Goal: Navigation & Orientation: Find specific page/section

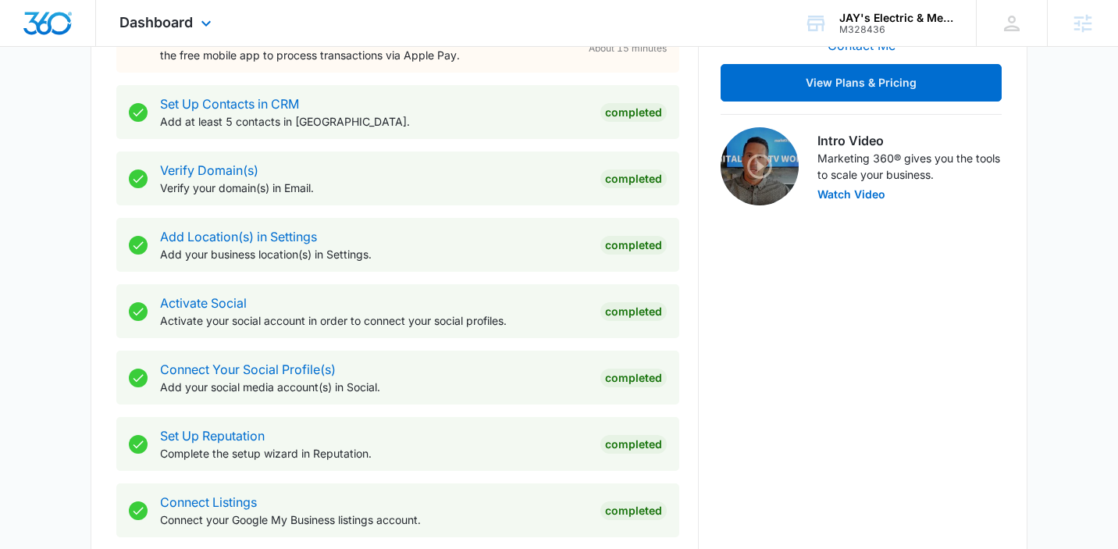
scroll to position [422, 0]
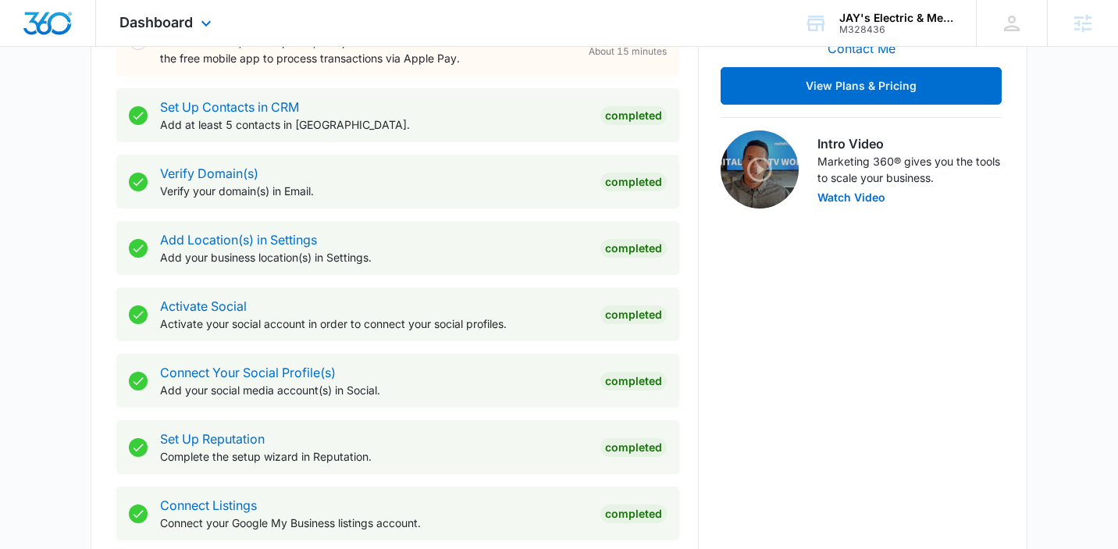
click at [185, 35] on div "Dashboard Apps Reputation Websites Forms CRM Email Social POS Content Ads Intel…" at bounding box center [167, 23] width 143 height 46
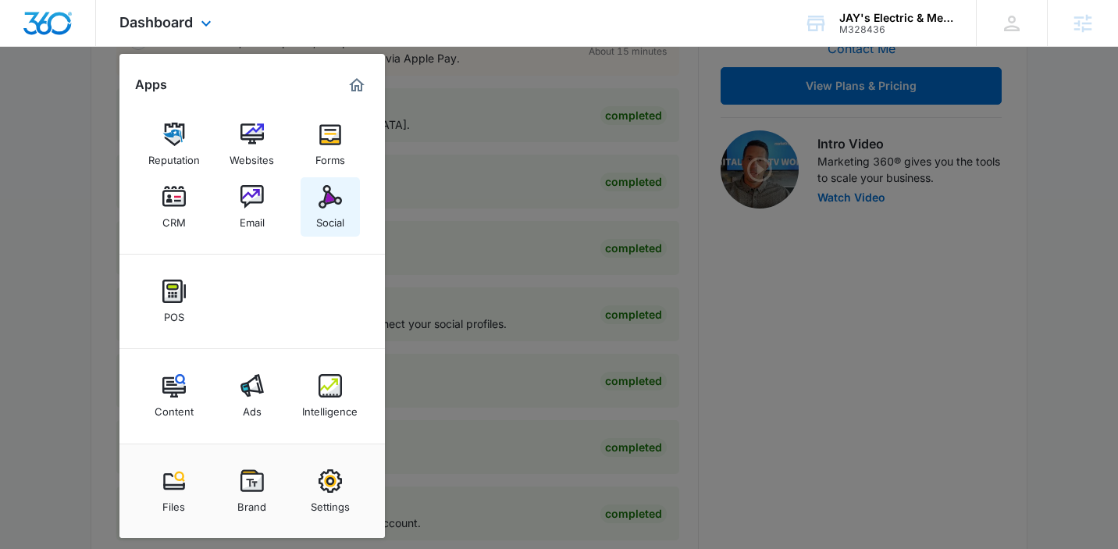
click at [310, 219] on link "Social" at bounding box center [330, 206] width 59 height 59
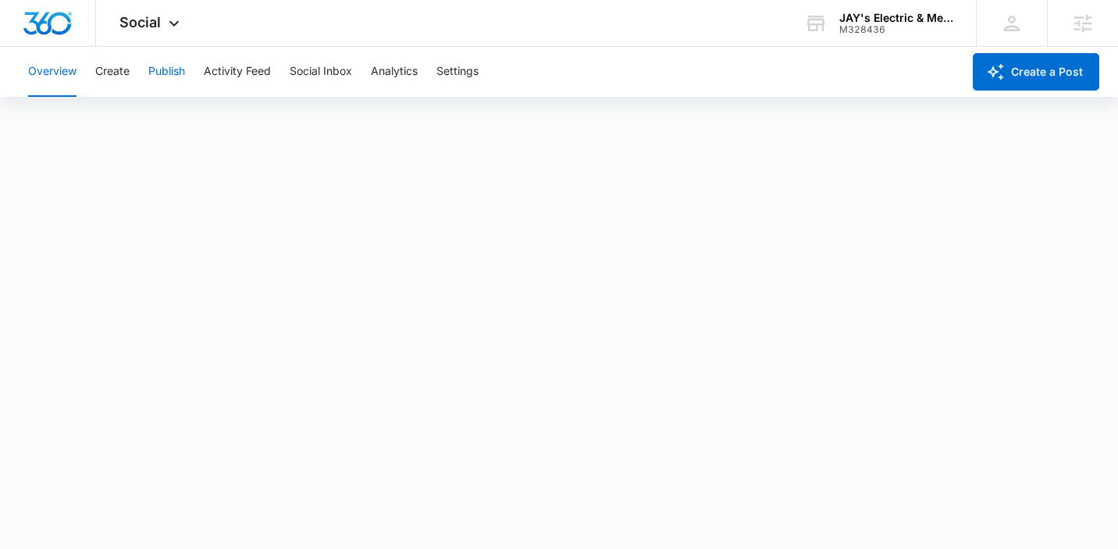
click at [178, 77] on button "Publish" at bounding box center [166, 72] width 37 height 50
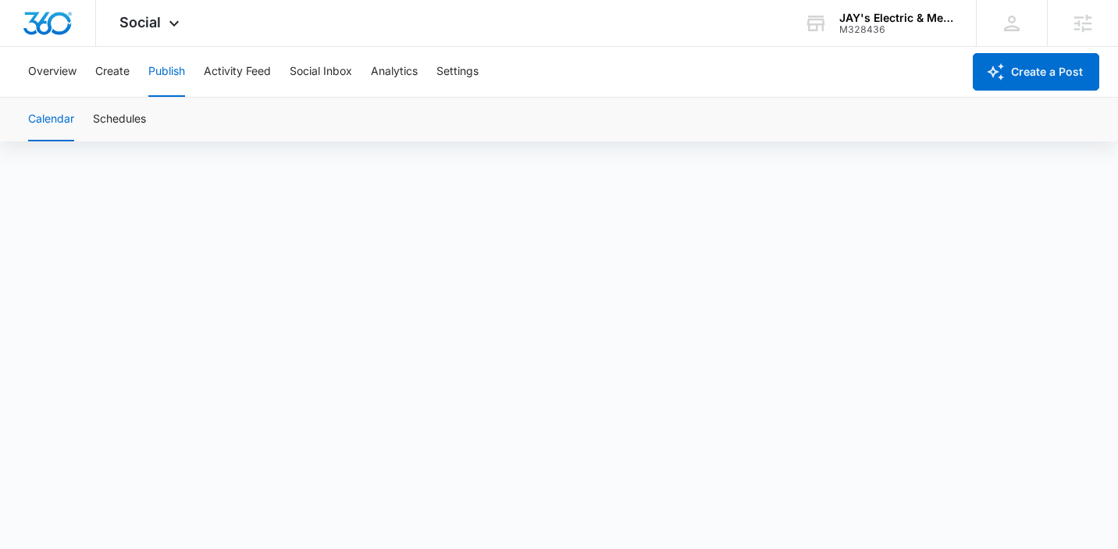
scroll to position [11, 0]
click at [256, 69] on button "Activity Feed" at bounding box center [237, 72] width 67 height 50
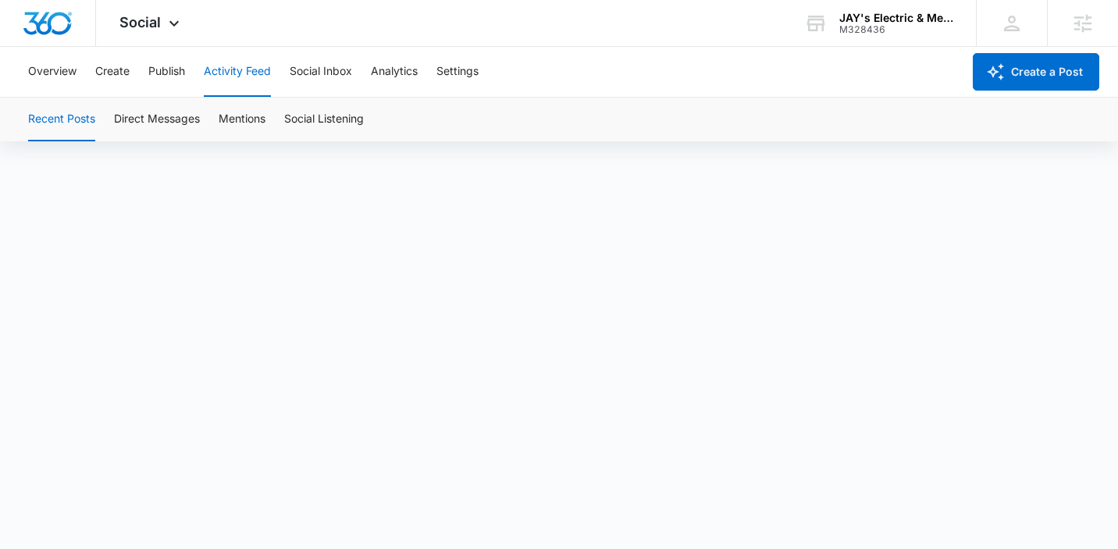
click at [144, 70] on div "Overview Create Publish Activity Feed Social Inbox Analytics Settings" at bounding box center [490, 72] width 943 height 50
click at [153, 66] on button "Publish" at bounding box center [166, 72] width 37 height 50
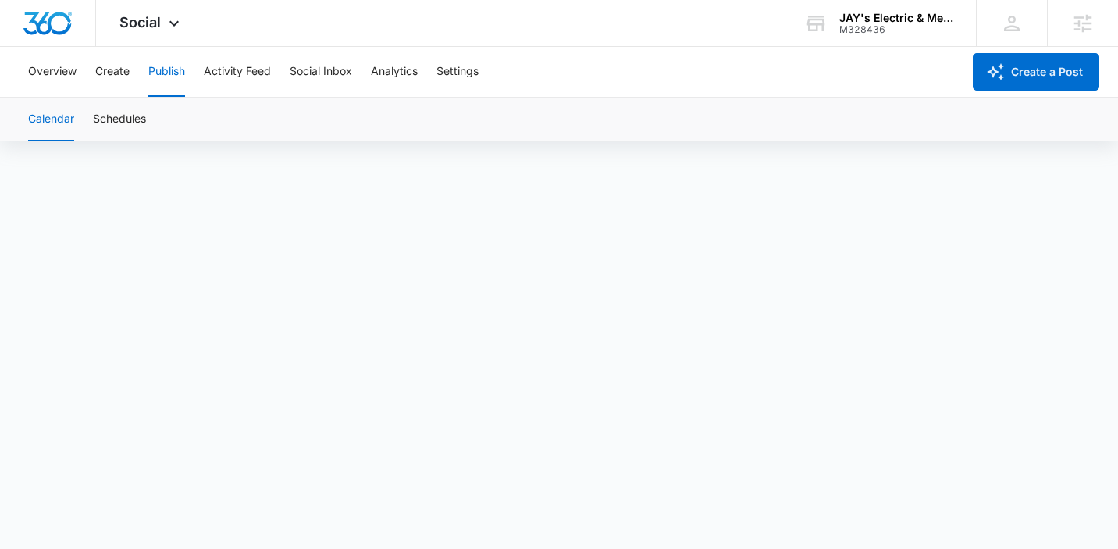
scroll to position [11, 0]
click at [151, 21] on span "Social" at bounding box center [139, 22] width 41 height 16
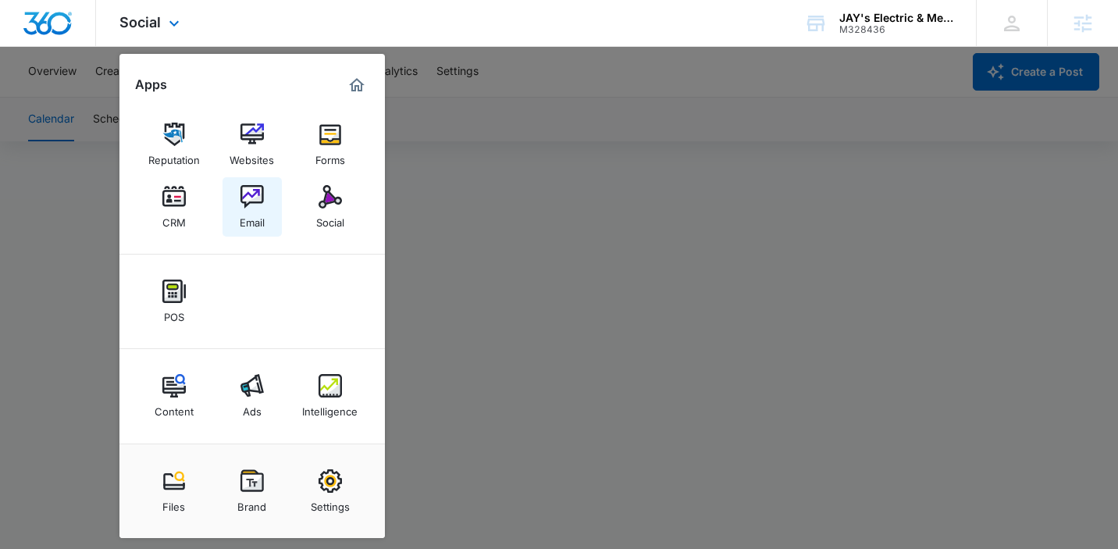
click at [240, 208] on img at bounding box center [251, 196] width 23 height 23
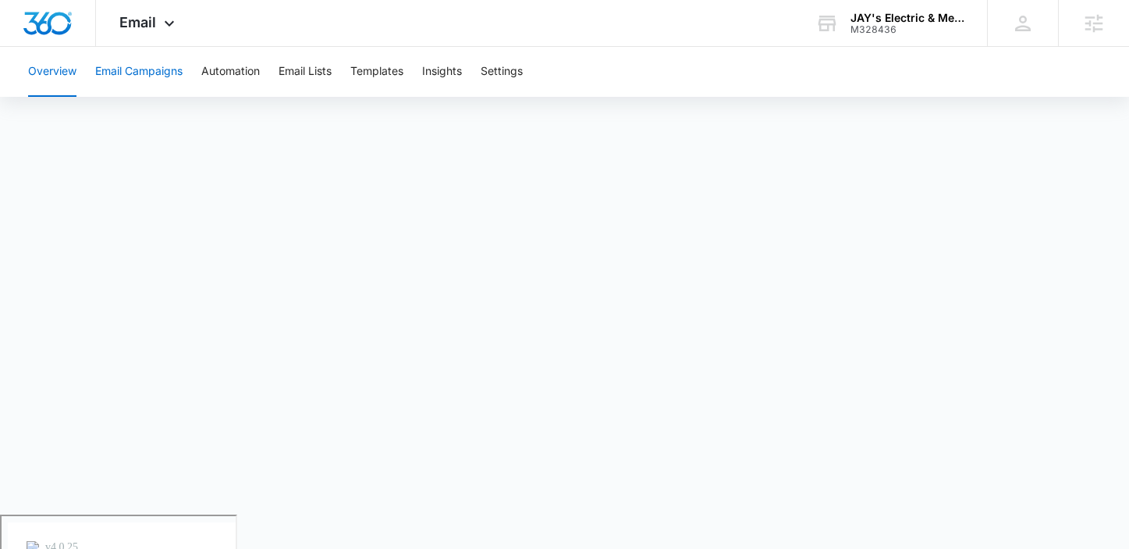
click at [161, 79] on button "Email Campaigns" at bounding box center [138, 72] width 87 height 50
click at [64, 79] on button "Overview" at bounding box center [52, 72] width 48 height 50
click at [168, 27] on icon at bounding box center [169, 27] width 19 height 19
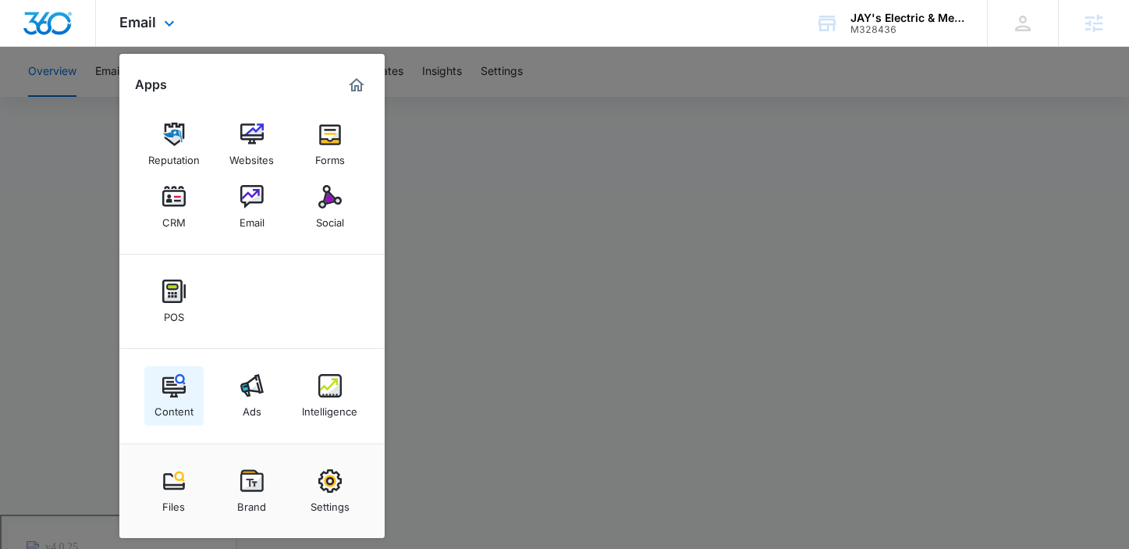
click at [178, 382] on img at bounding box center [173, 385] width 23 height 23
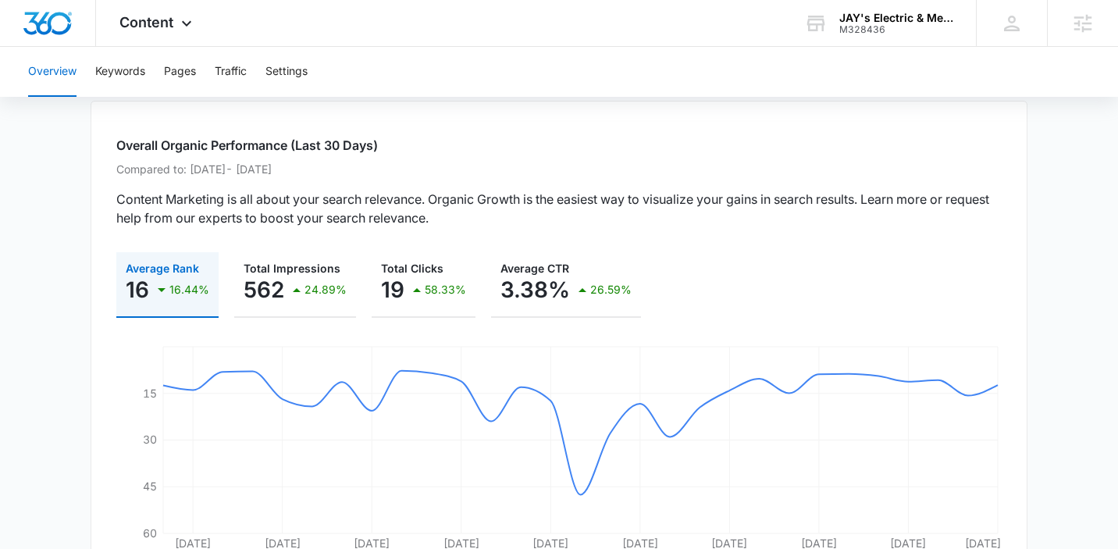
scroll to position [140, 0]
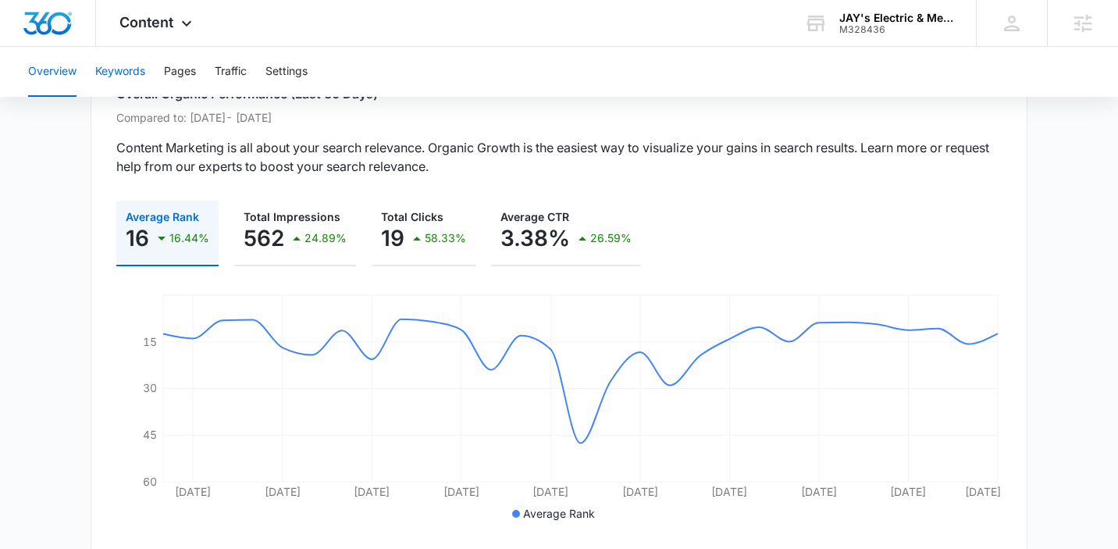
click at [130, 66] on button "Keywords" at bounding box center [120, 72] width 50 height 50
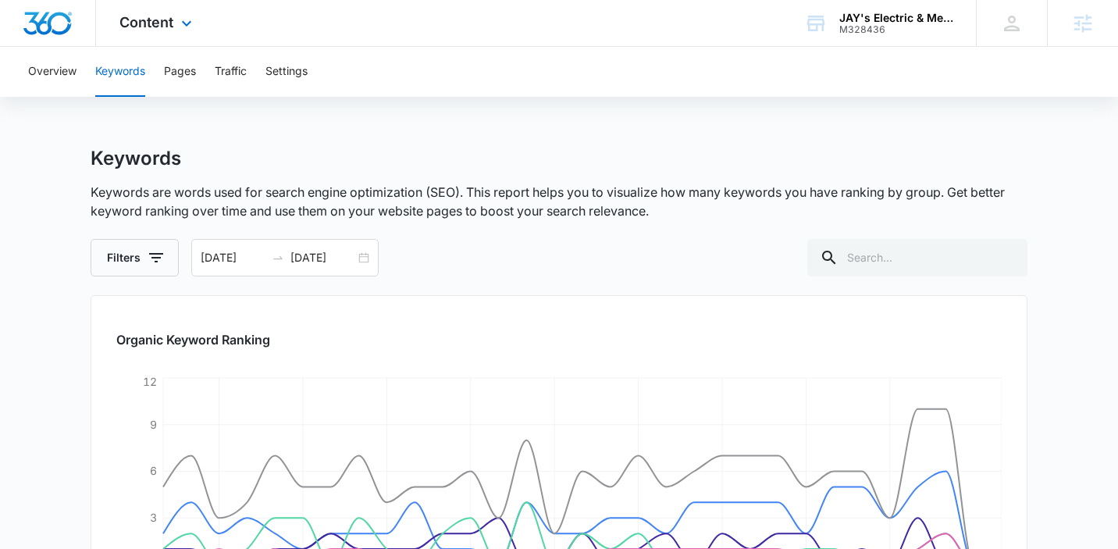
click at [178, 37] on div "Content Apps Reputation Websites Forms CRM Email Social POS Content Ads Intelli…" at bounding box center [157, 23] width 123 height 46
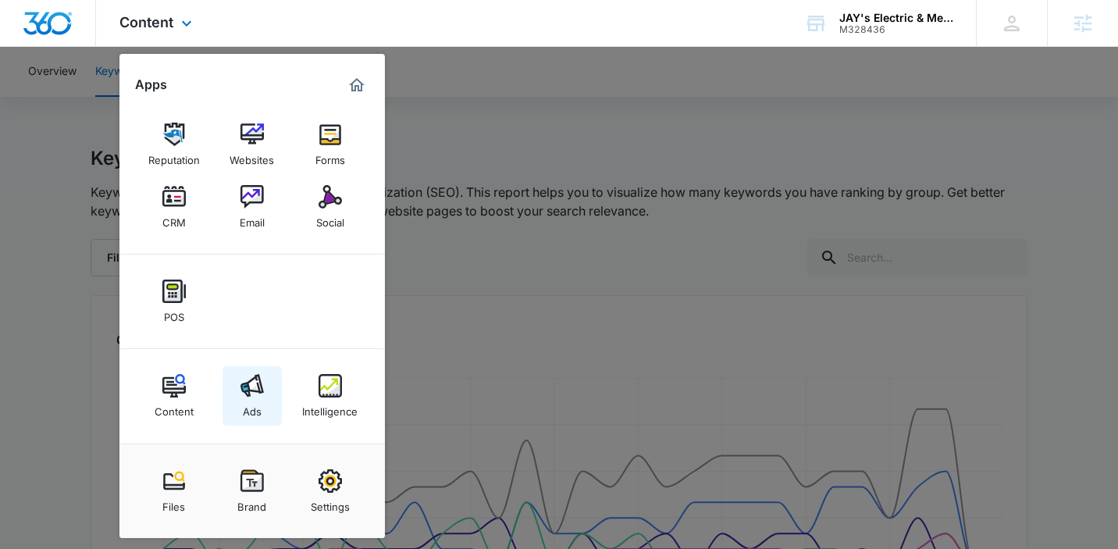
click at [265, 387] on link "Ads" at bounding box center [251, 395] width 59 height 59
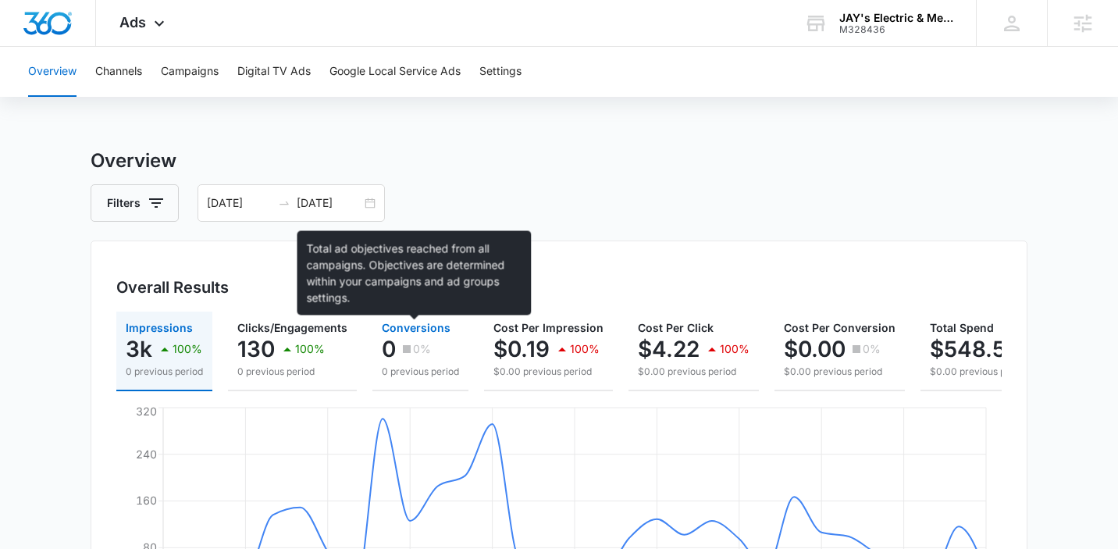
scroll to position [150, 0]
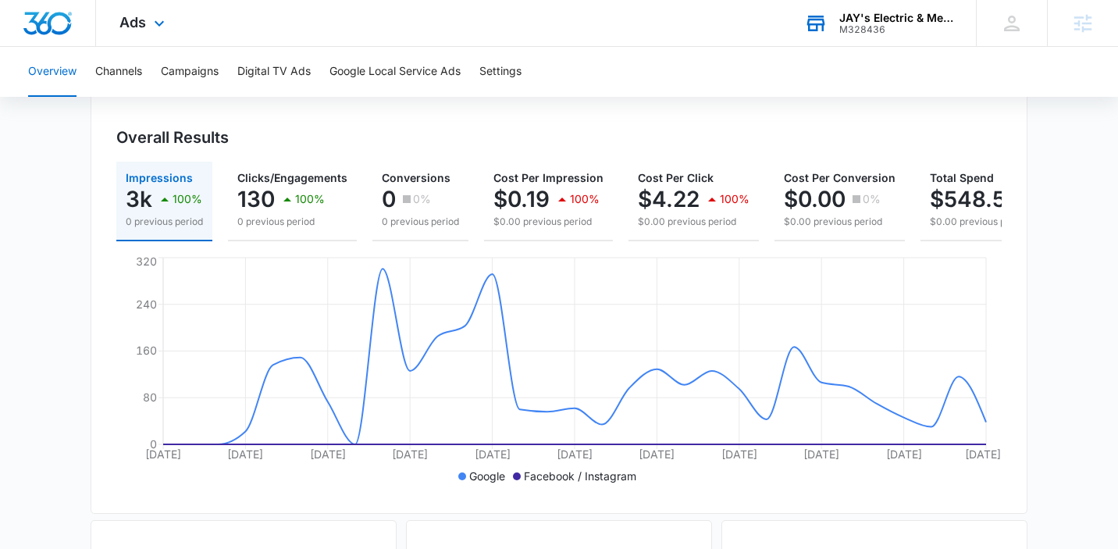
click at [845, 41] on div "JAY's Electric & Media Services, LLC M328436 Your Accounts View All" at bounding box center [878, 23] width 195 height 46
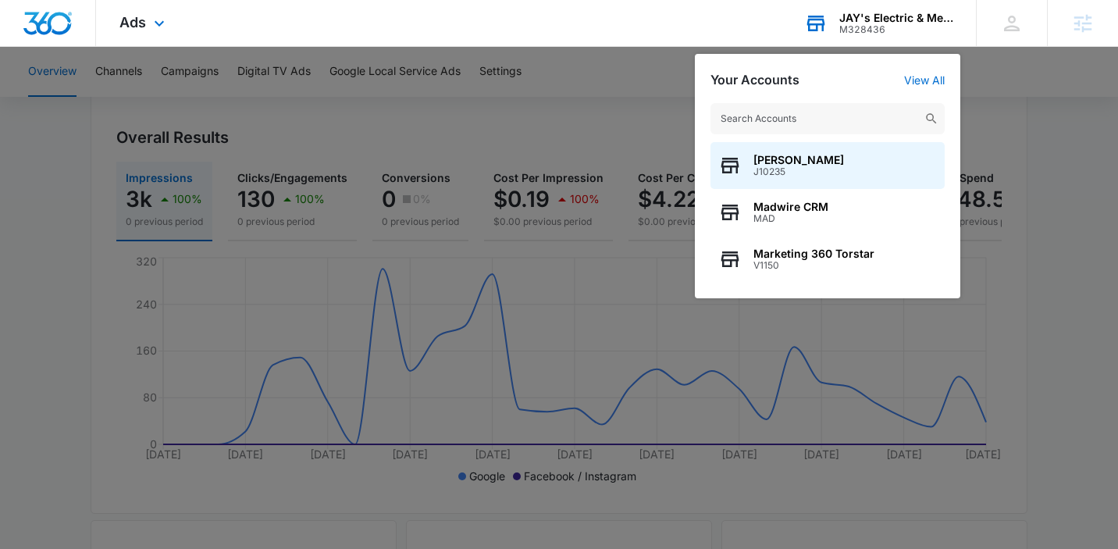
click at [881, 109] on input "text" at bounding box center [827, 118] width 234 height 31
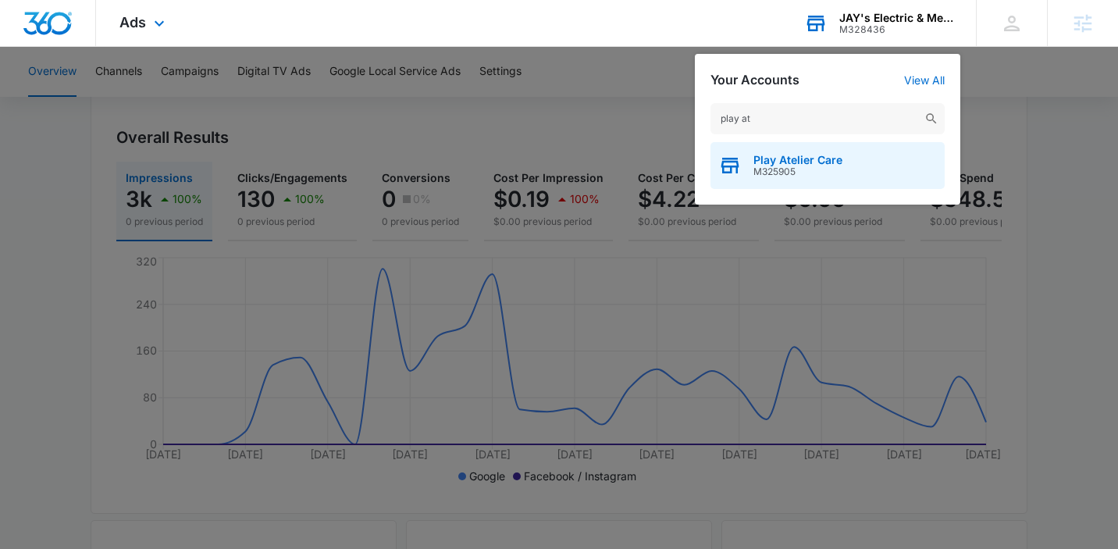
type input "play at"
click at [811, 184] on div "Play Atelier Care M325905" at bounding box center [827, 165] width 234 height 47
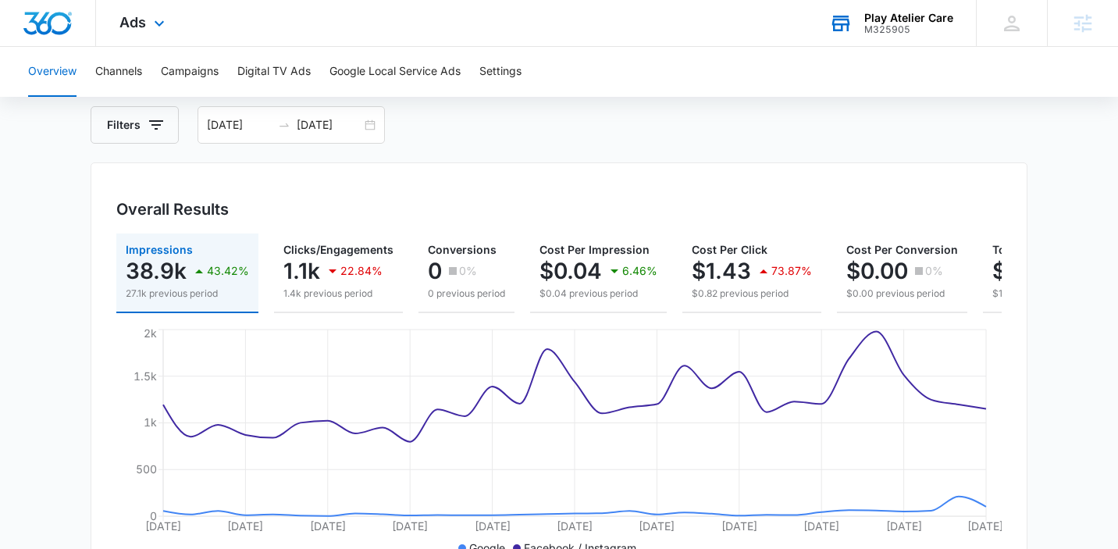
scroll to position [144, 0]
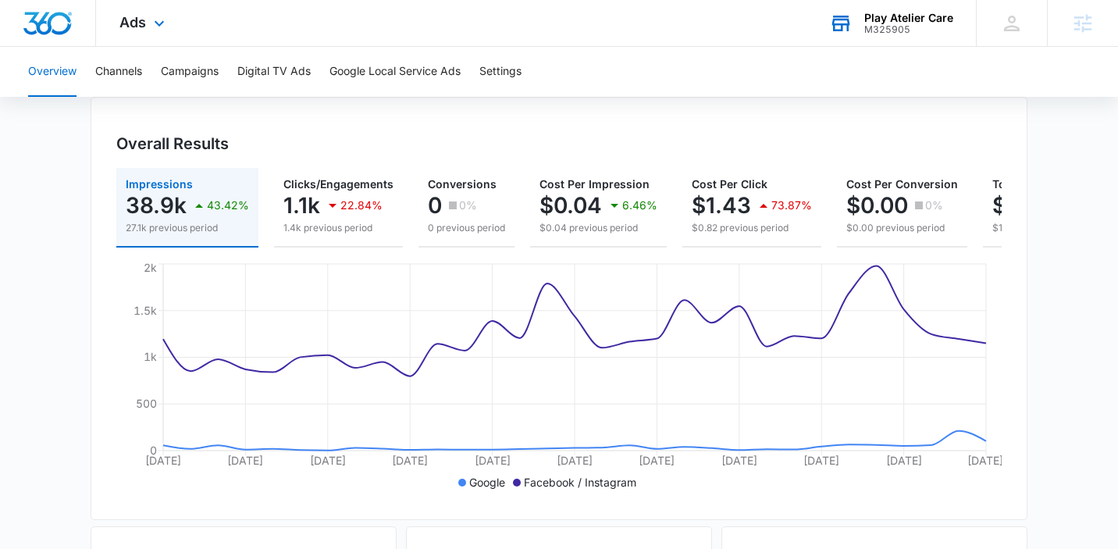
click at [907, 20] on div "Play Atelier Care" at bounding box center [908, 18] width 89 height 12
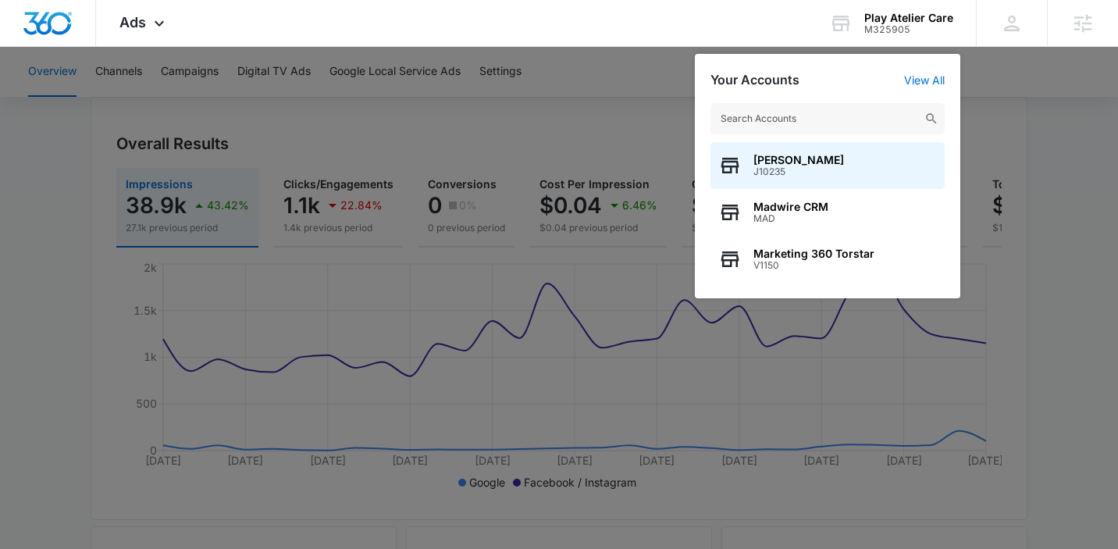
click at [827, 120] on input "text" at bounding box center [827, 118] width 234 height 31
type input "m"
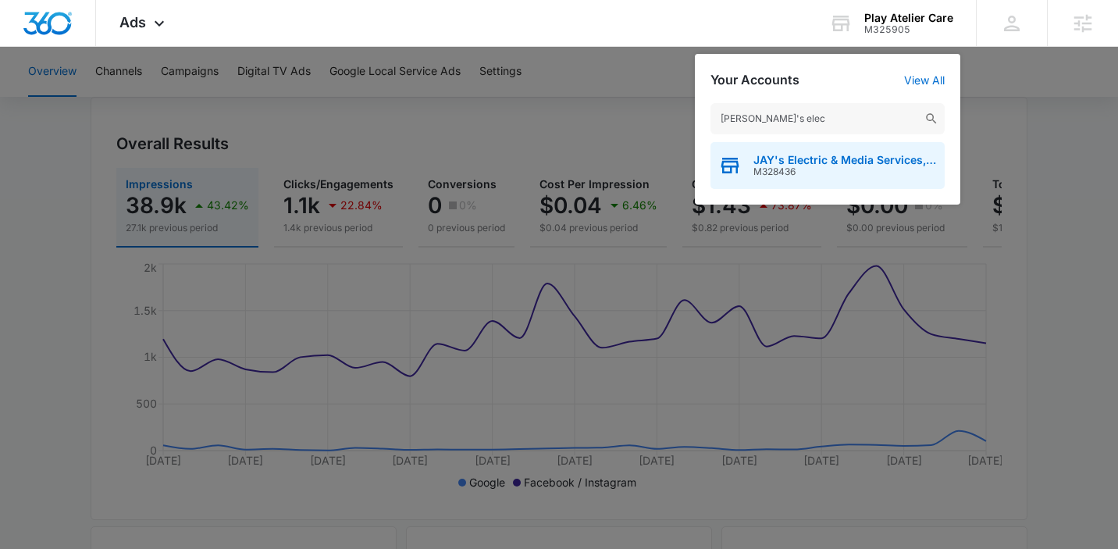
type input "[PERSON_NAME]'s elec"
click at [872, 176] on span "M328436" at bounding box center [844, 171] width 183 height 11
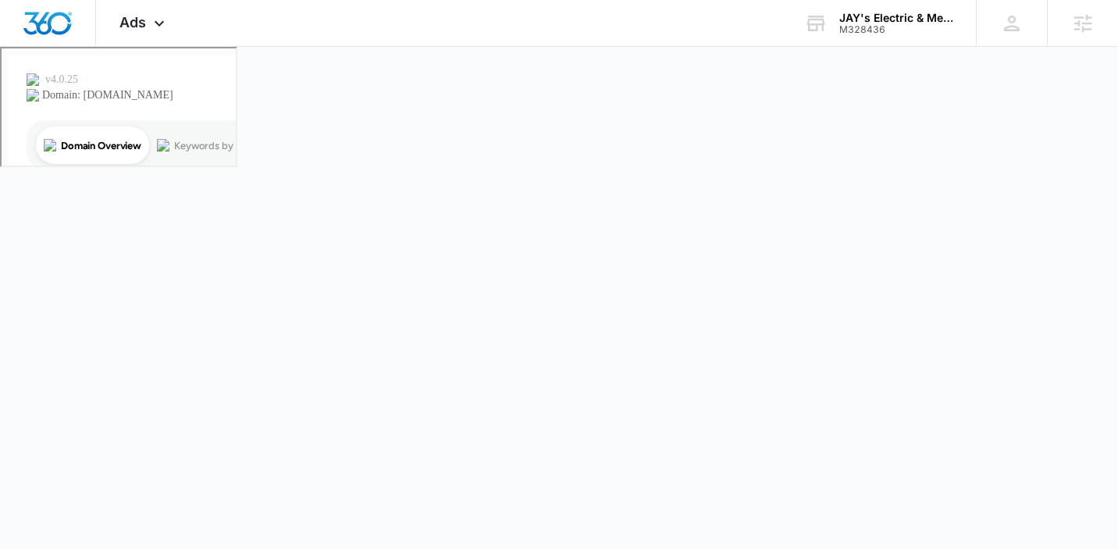
scroll to position [0, 0]
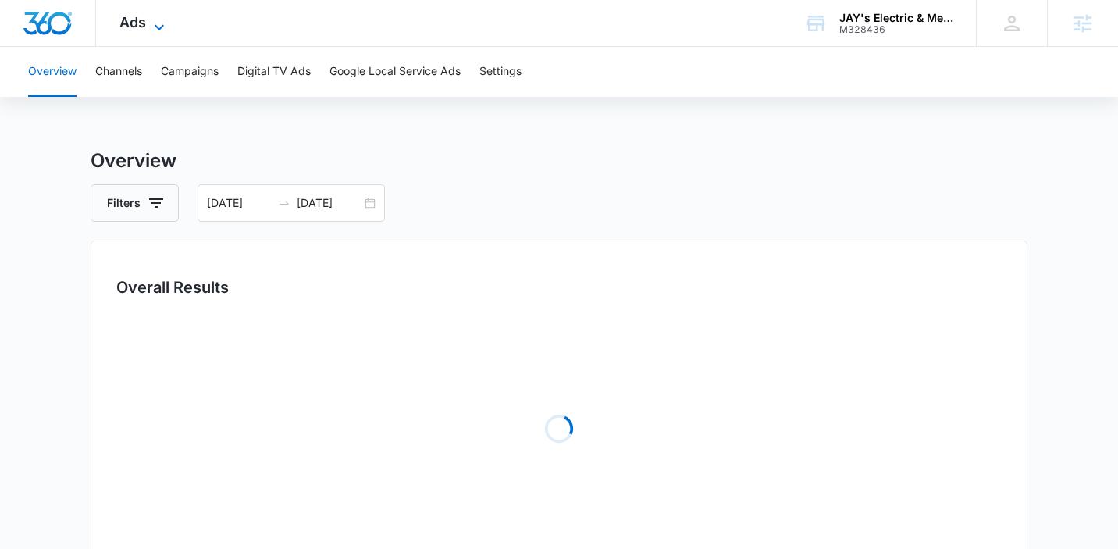
click at [135, 20] on span "Ads" at bounding box center [132, 22] width 27 height 16
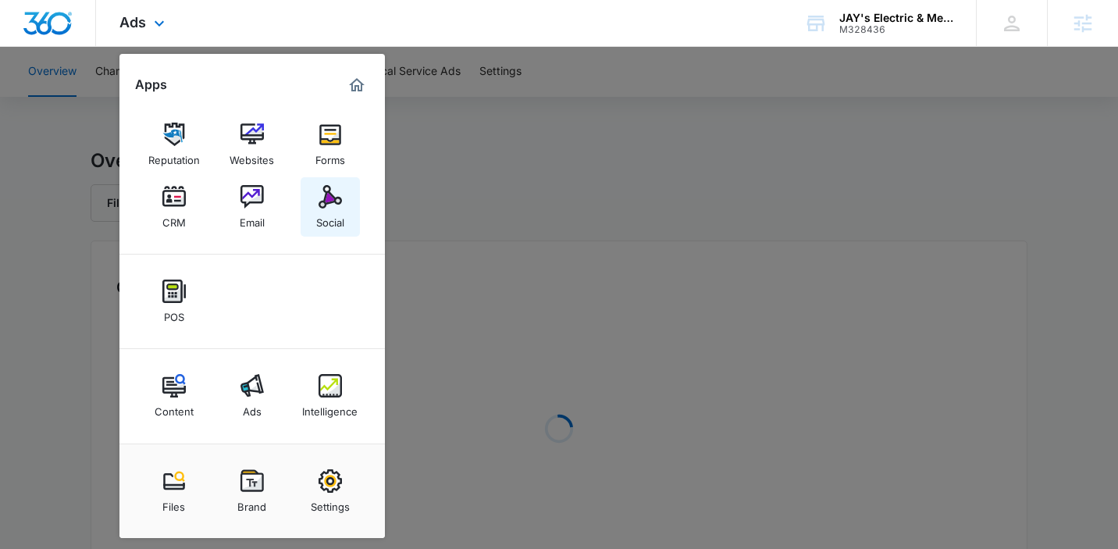
click at [348, 210] on link "Social" at bounding box center [330, 206] width 59 height 59
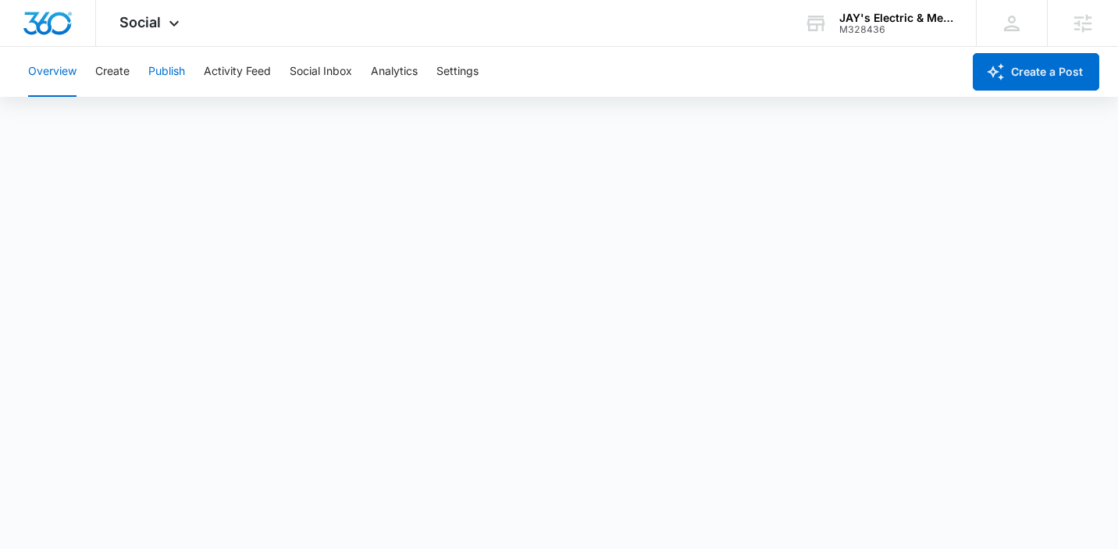
click at [183, 80] on button "Publish" at bounding box center [166, 72] width 37 height 50
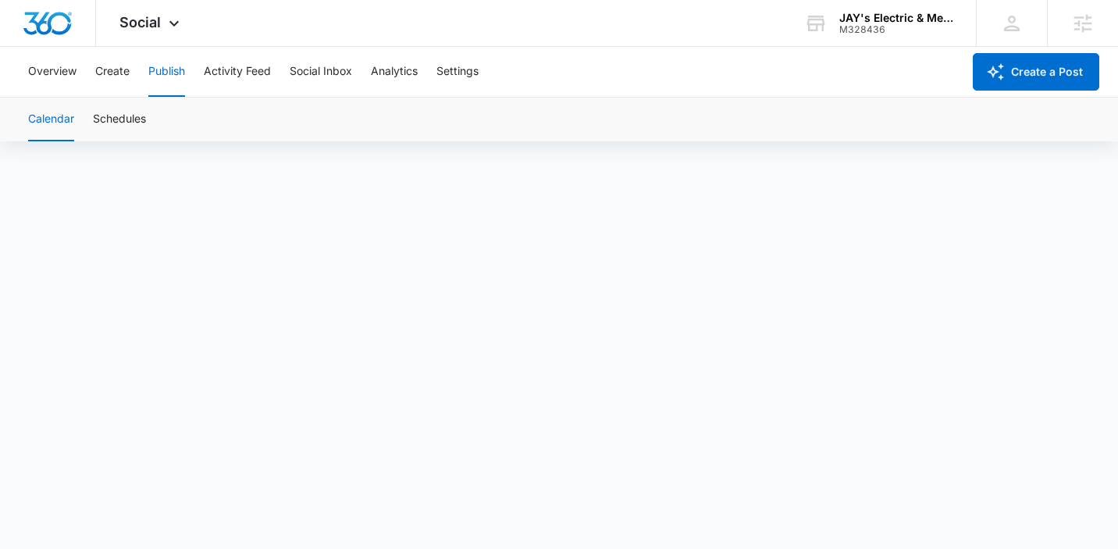
scroll to position [11, 0]
